Goal: Information Seeking & Learning: Learn about a topic

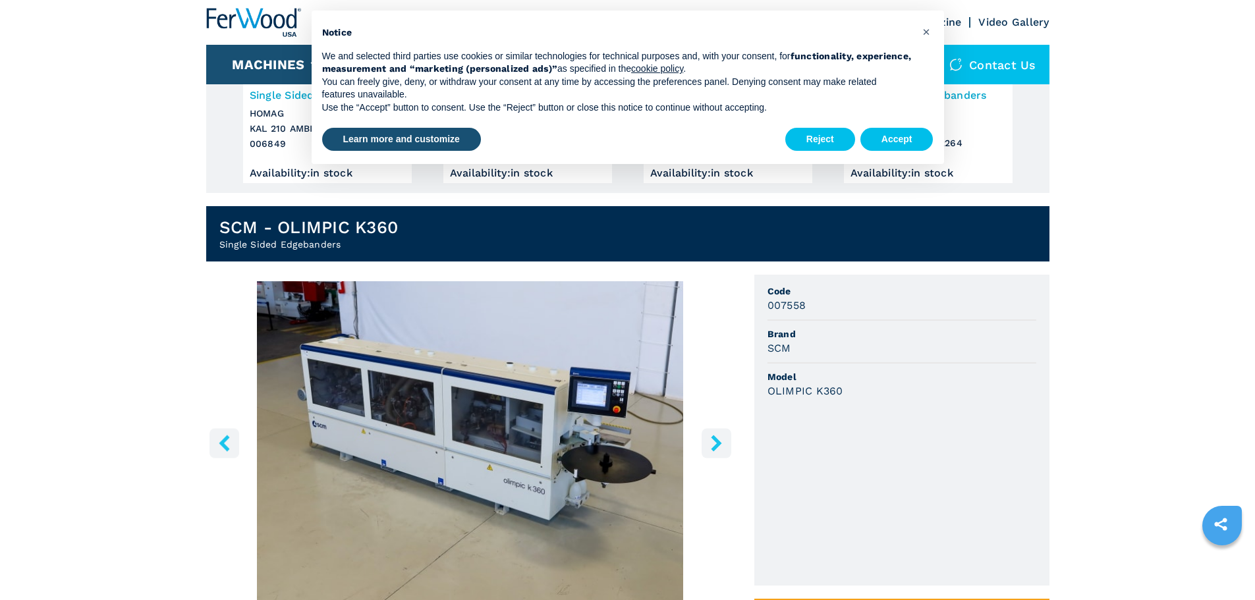
scroll to position [264, 0]
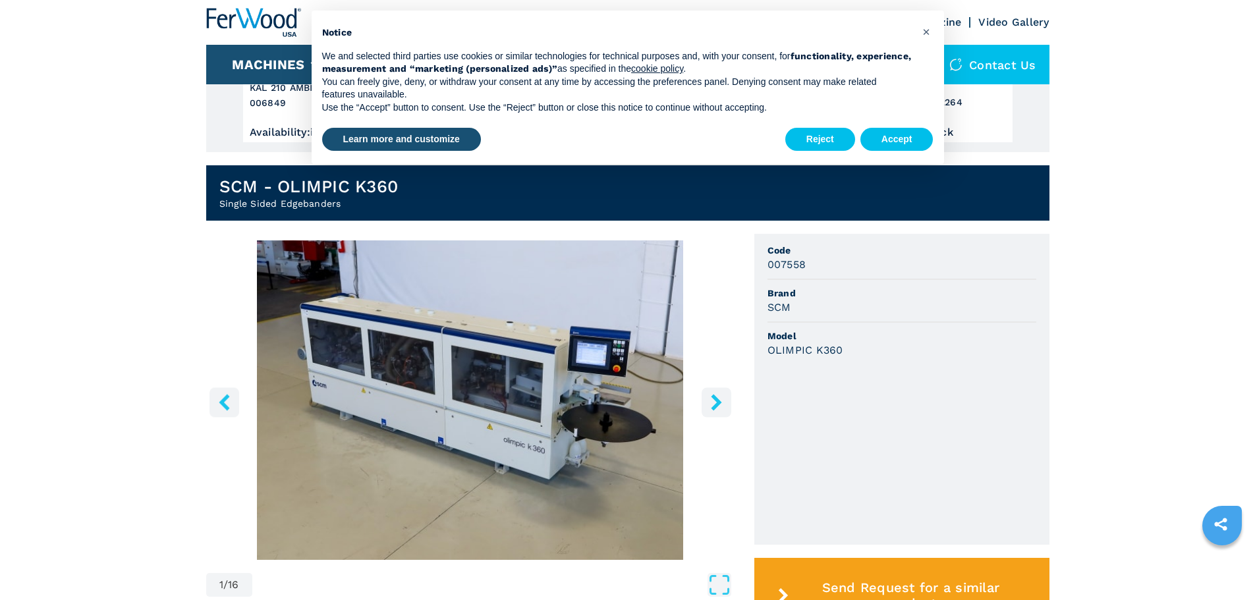
click at [717, 403] on icon "right-button" at bounding box center [716, 402] width 11 height 16
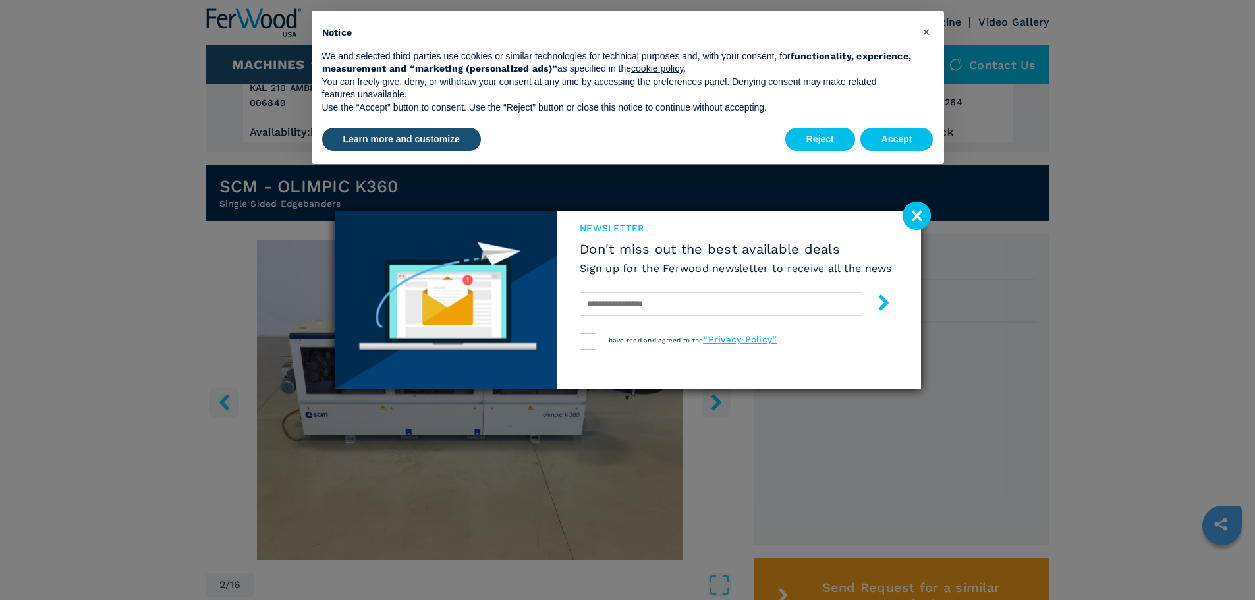
click at [717, 403] on div "newsletter Don't miss out the best available deals Sign up for the Ferwood news…" at bounding box center [627, 300] width 1255 height 600
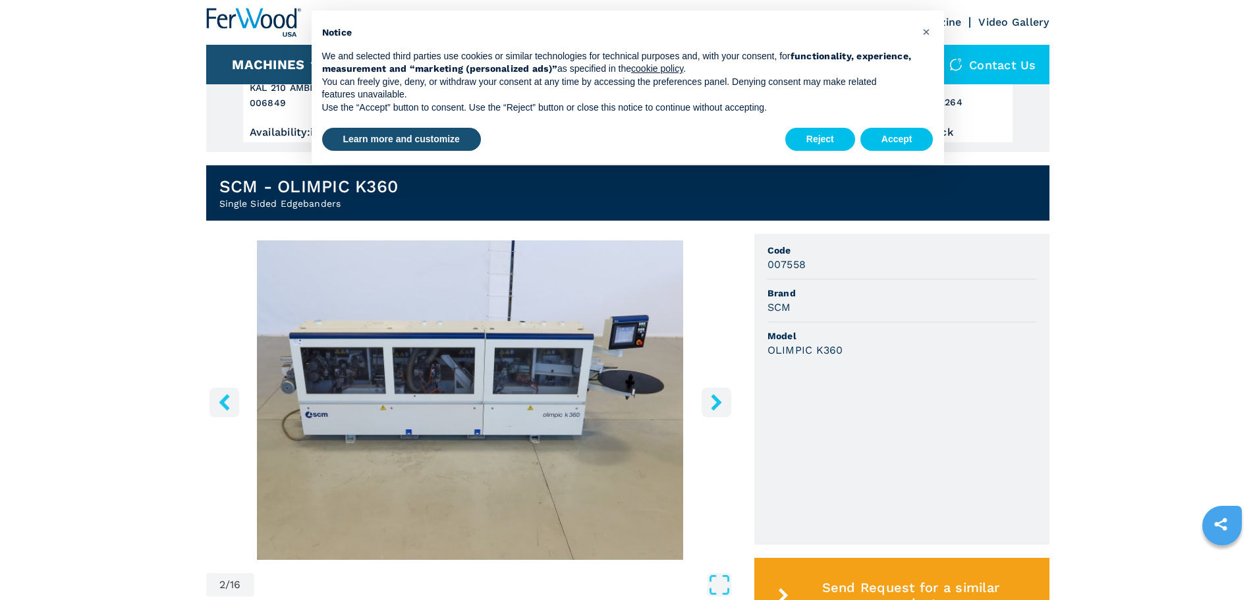
click at [717, 403] on icon "right-button" at bounding box center [716, 402] width 11 height 16
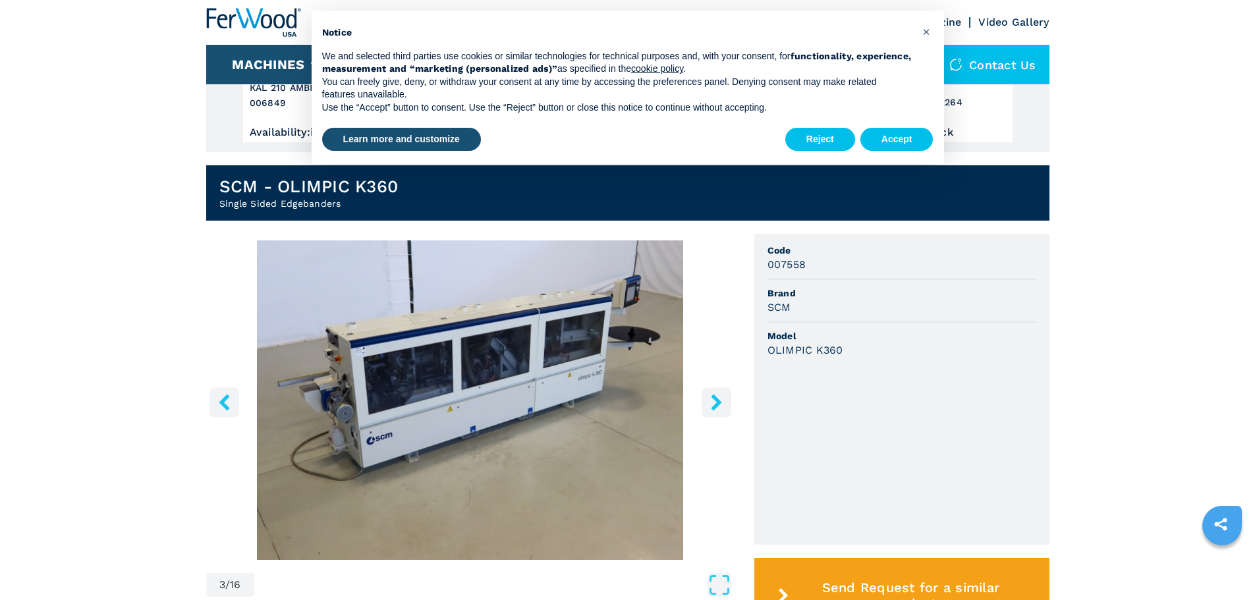
click at [717, 403] on icon "right-button" at bounding box center [716, 402] width 11 height 16
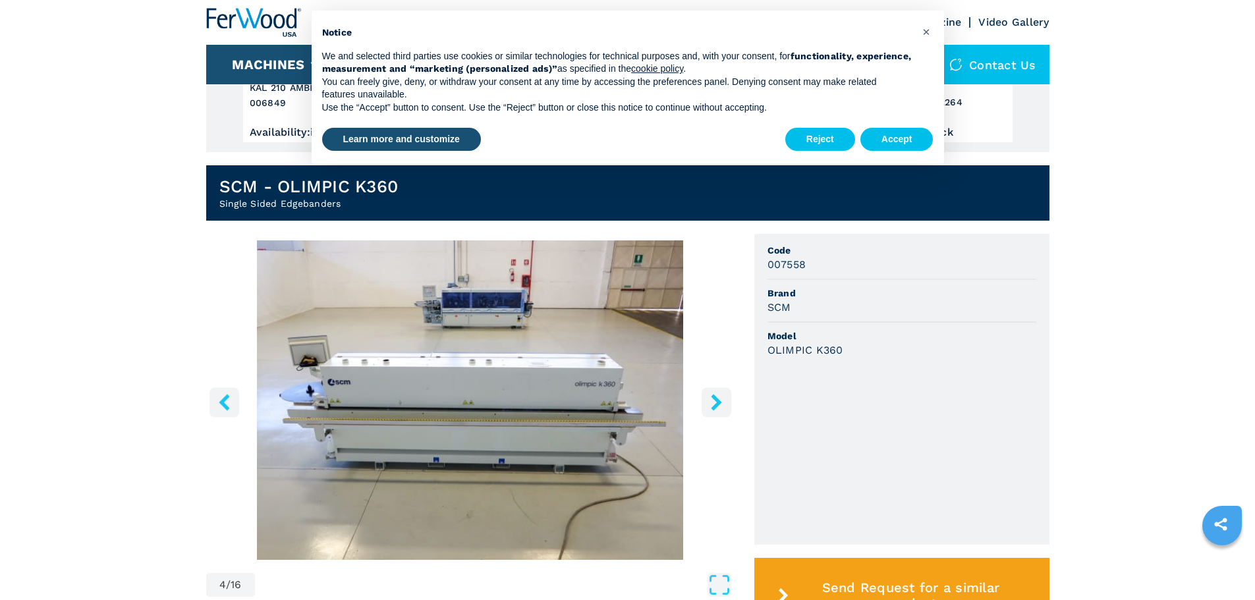
click at [509, 377] on img "Go to Slide 4" at bounding box center [470, 399] width 528 height 319
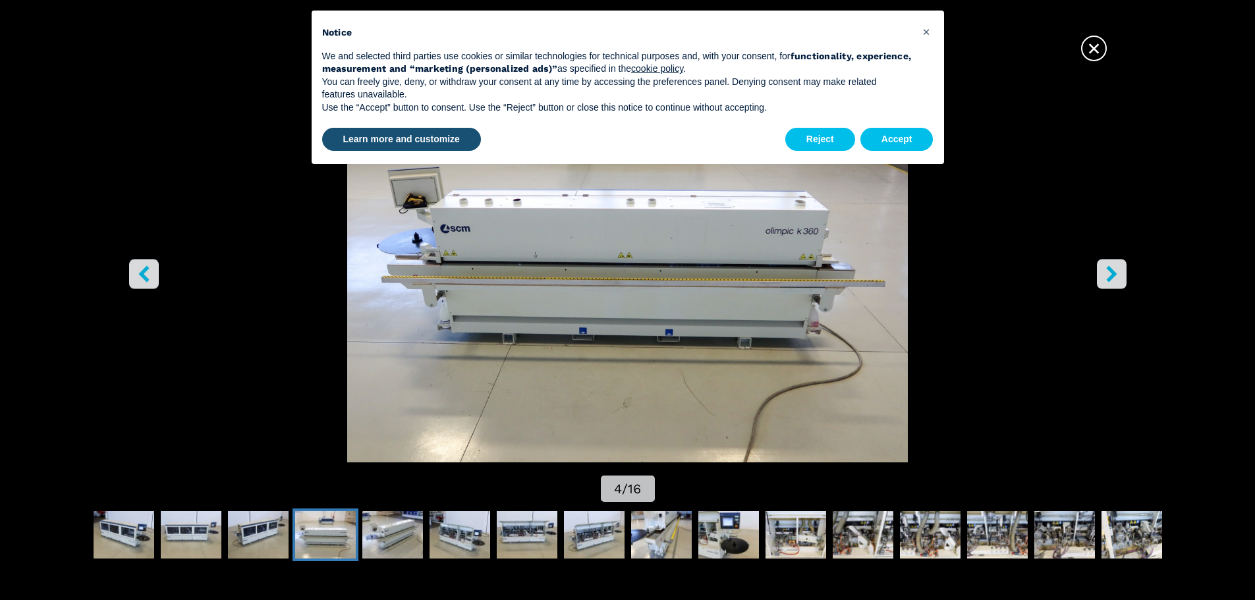
click at [1117, 271] on icon "right-button" at bounding box center [1111, 273] width 16 height 16
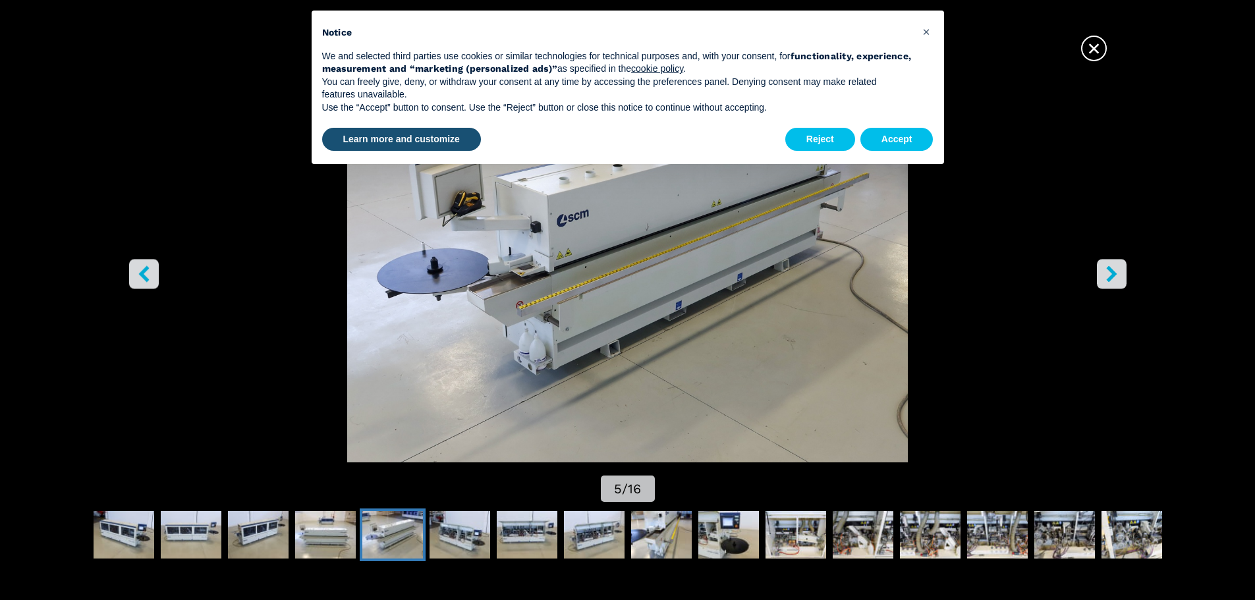
click at [1112, 271] on icon "right-button" at bounding box center [1111, 273] width 11 height 16
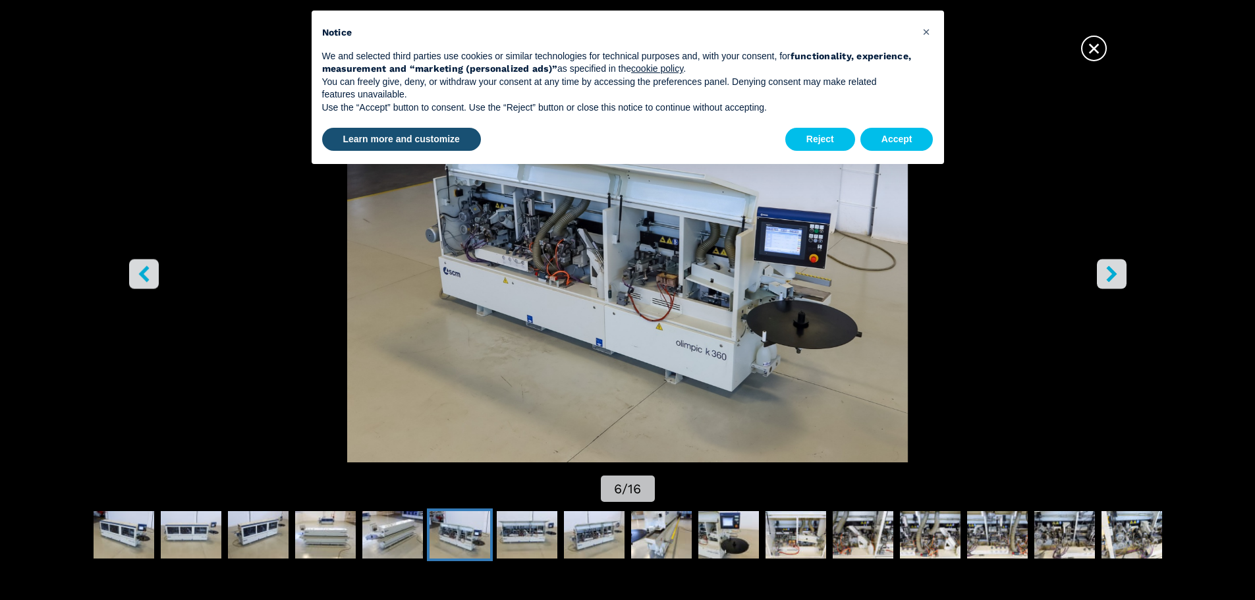
click at [1112, 271] on icon "right-button" at bounding box center [1111, 273] width 11 height 16
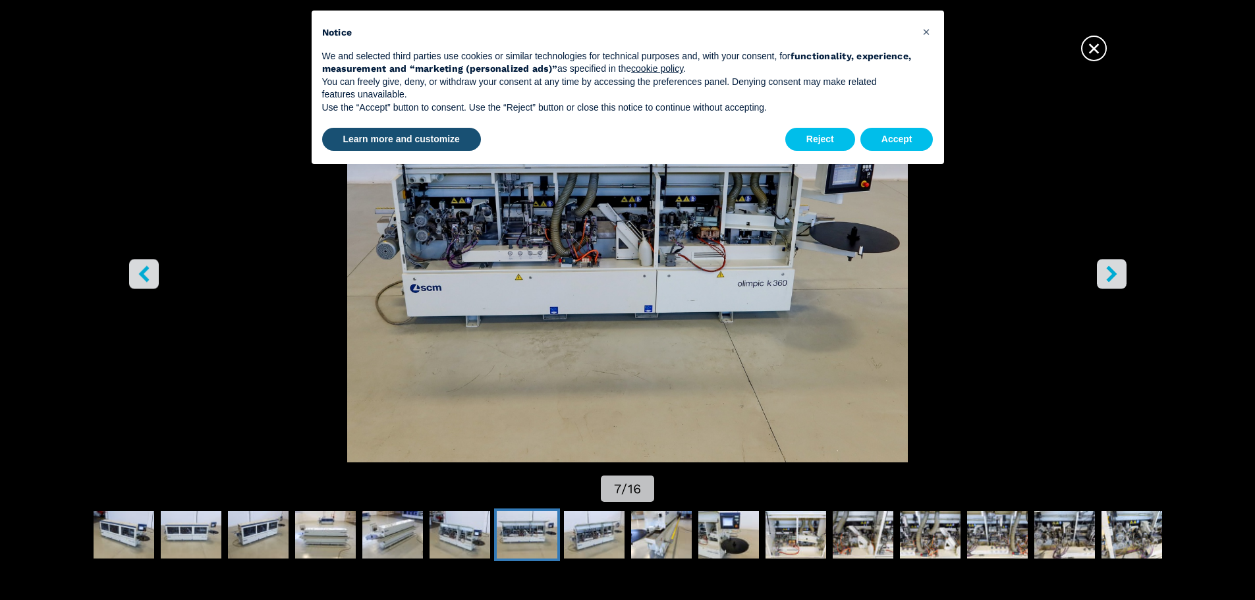
click at [1111, 274] on icon "right-button" at bounding box center [1111, 273] width 16 height 16
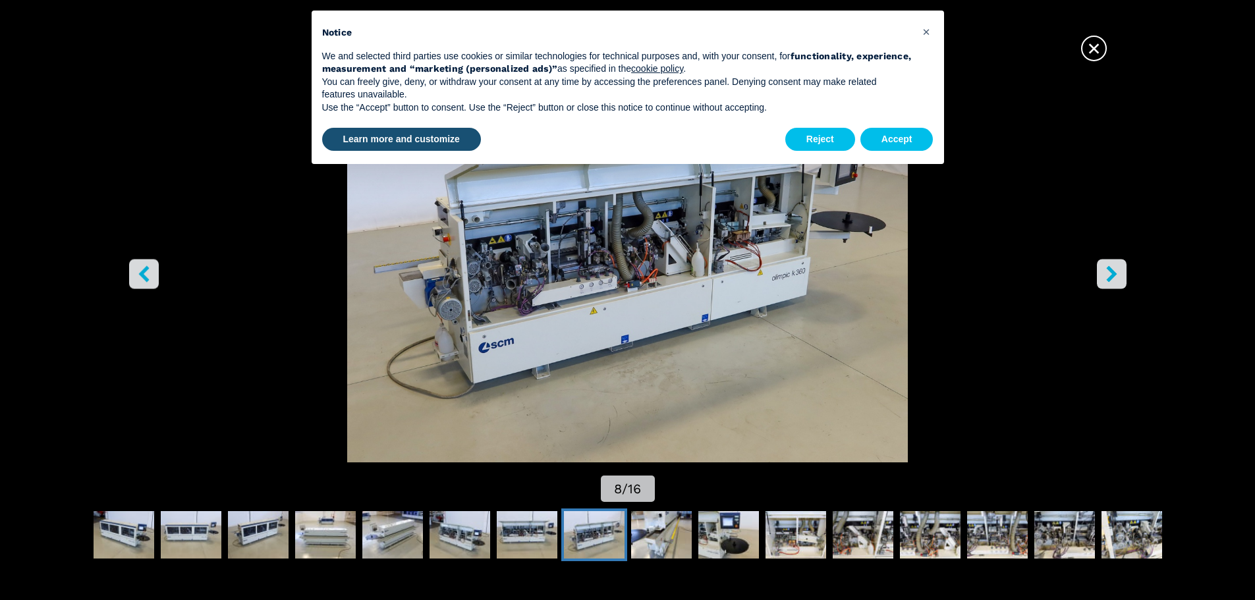
click at [1112, 273] on icon "right-button" at bounding box center [1111, 273] width 16 height 16
click at [1111, 274] on icon "right-button" at bounding box center [1111, 273] width 16 height 16
click at [1094, 48] on span "×" at bounding box center [1093, 45] width 23 height 23
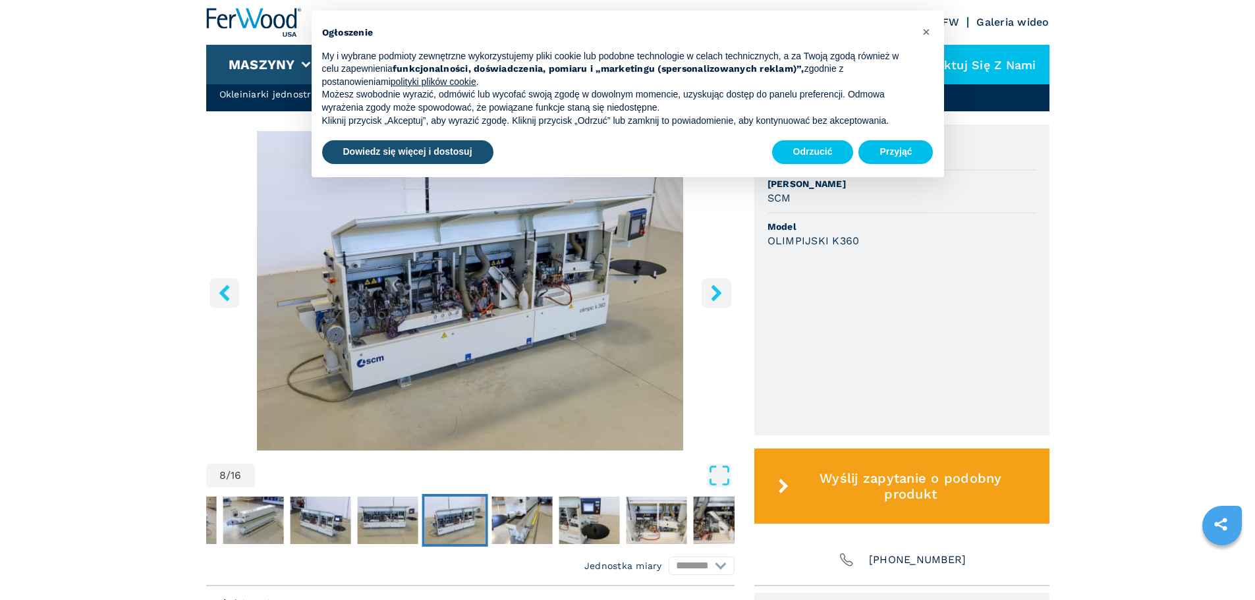
scroll to position [394, 0]
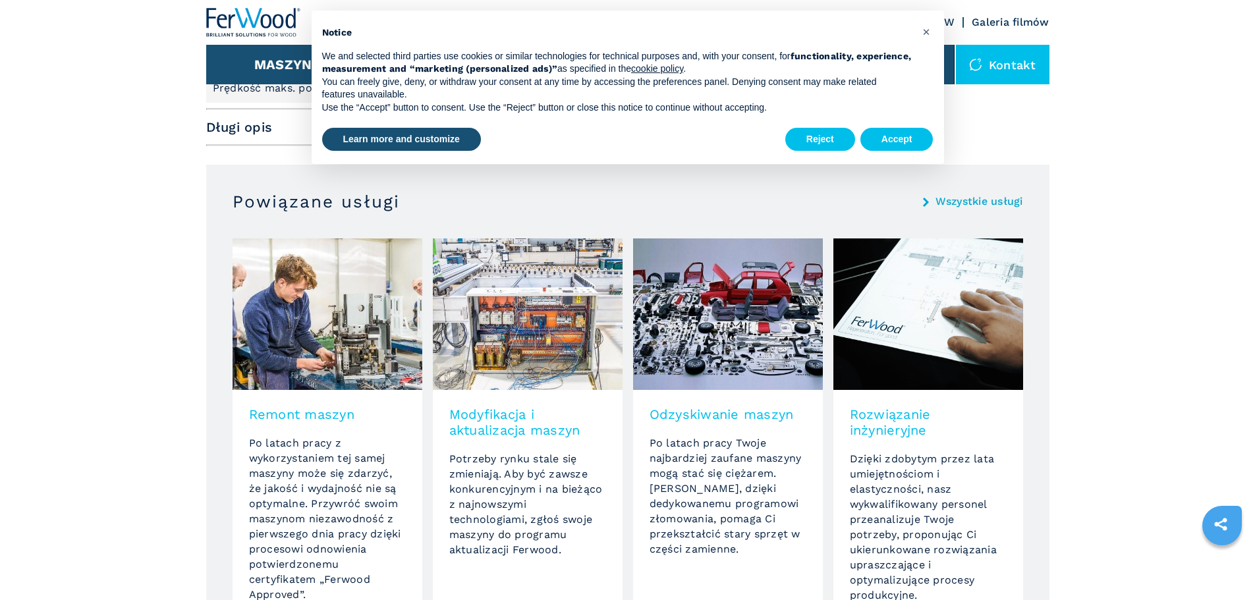
scroll to position [791, 0]
